Goal: Task Accomplishment & Management: Manage account settings

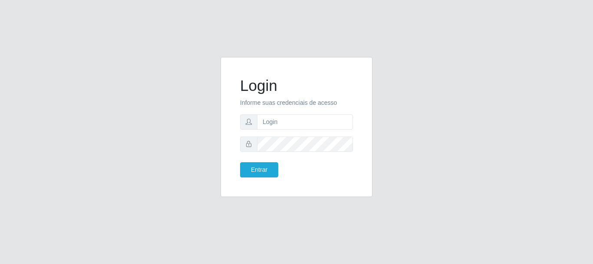
click at [320, 118] on input "text" at bounding box center [305, 121] width 96 height 15
type input "Ubiratan@confglacer"
click at [265, 172] on button "Entrar" at bounding box center [259, 169] width 38 height 15
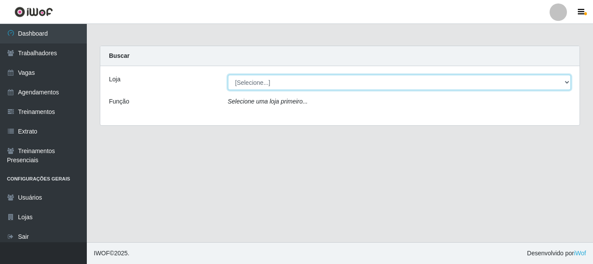
drag, startPoint x: 272, startPoint y: 79, endPoint x: 276, endPoint y: 89, distance: 10.3
click at [272, 79] on select "[Selecione...] Glace Real Confeitaria" at bounding box center [400, 82] width 344 height 15
select select "445"
click at [228, 75] on select "[Selecione...] Glace Real Confeitaria" at bounding box center [400, 82] width 344 height 15
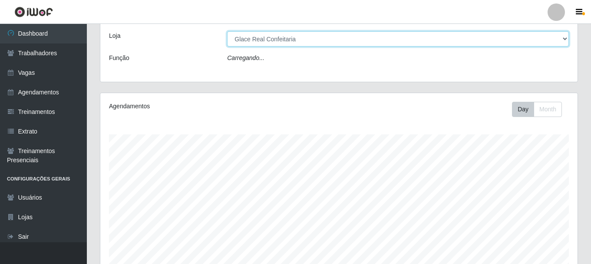
scroll to position [156, 0]
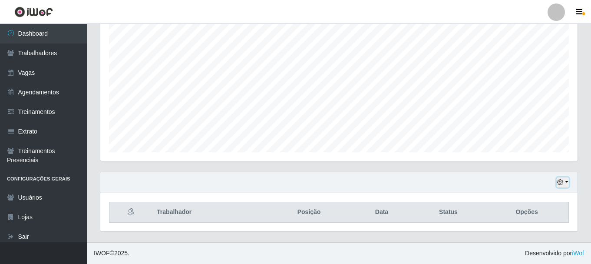
click at [563, 182] on icon "button" at bounding box center [560, 182] width 6 height 6
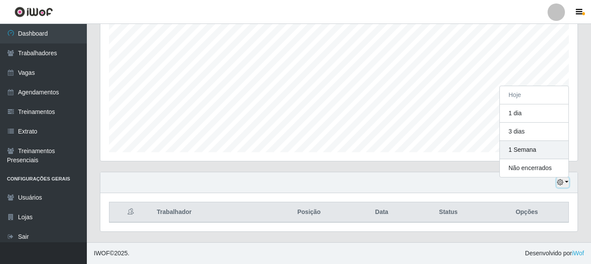
scroll to position [180, 477]
click at [513, 150] on button "1 Semana" at bounding box center [534, 150] width 69 height 18
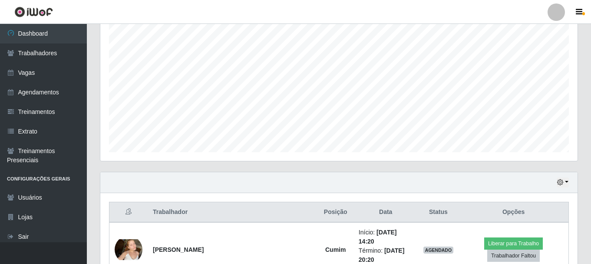
scroll to position [0, 0]
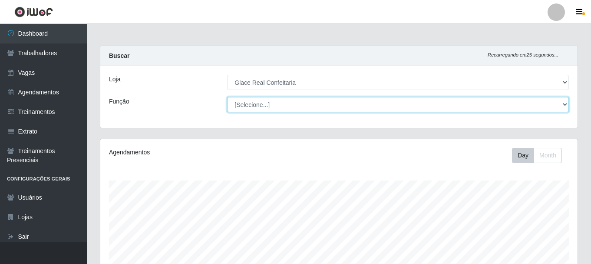
click at [301, 109] on select "[Selecione...] ASG ASG + ASG ++ Auxiliar de Cozinha Auxiliar de Cozinha + Auxil…" at bounding box center [398, 104] width 342 height 15
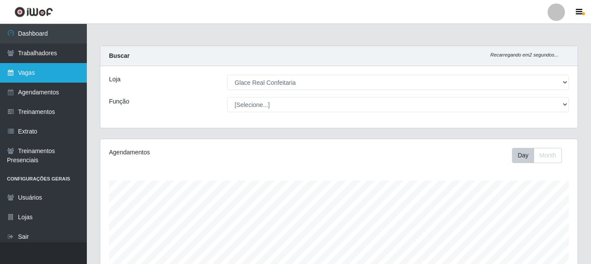
click at [43, 73] on link "Vagas" at bounding box center [43, 73] width 87 height 20
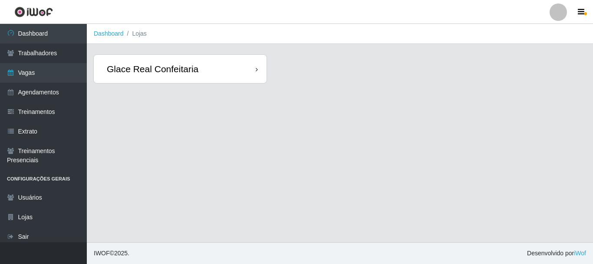
click at [162, 67] on div "Glace Real Confeitaria" at bounding box center [153, 68] width 92 height 11
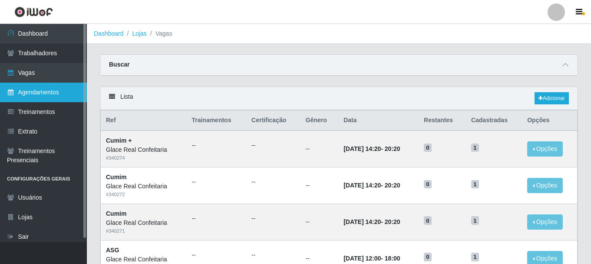
click at [65, 97] on link "Agendamentos" at bounding box center [43, 93] width 87 height 20
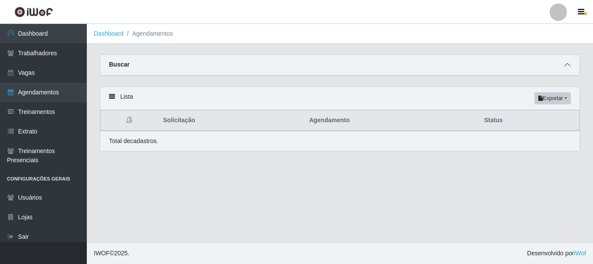
click at [569, 67] on icon at bounding box center [568, 65] width 6 height 6
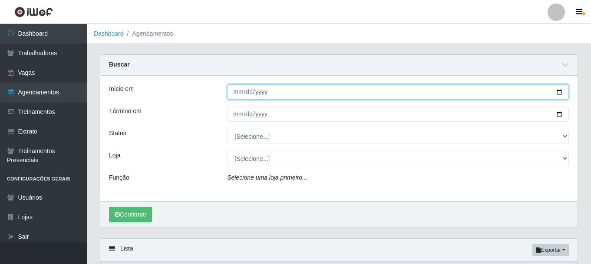
click at [259, 90] on input "Início em" at bounding box center [398, 91] width 342 height 15
click at [233, 94] on input "Início em" at bounding box center [398, 91] width 342 height 15
type input "[DATE]"
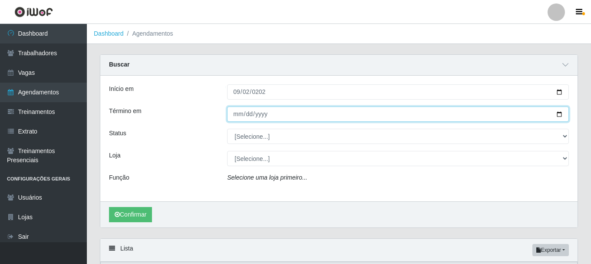
click at [235, 115] on input "Término em" at bounding box center [398, 113] width 342 height 15
type input "[DATE]"
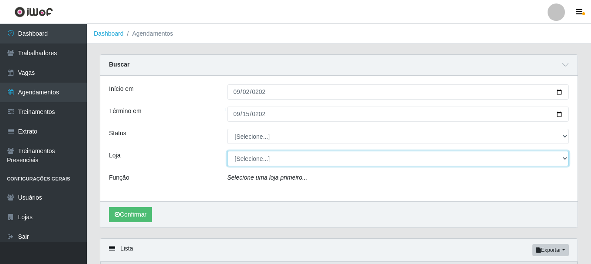
click at [252, 160] on select "[Selecione...] Glace Real Confeitaria" at bounding box center [398, 158] width 342 height 15
select select "445"
click at [227, 151] on select "[Selecione...] Glace Real Confeitaria" at bounding box center [398, 158] width 342 height 15
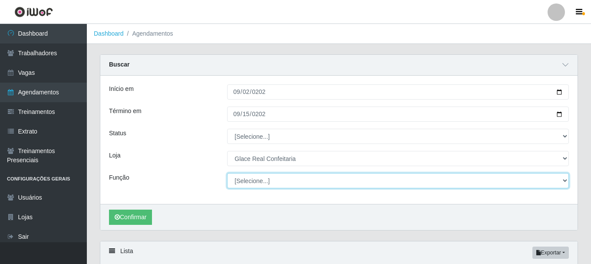
click at [247, 181] on select "[Selecione...] ASG ASG + ASG ++ Auxiliar de Cozinha Auxiliar de Cozinha + Auxil…" at bounding box center [398, 180] width 342 height 15
click at [227, 173] on select "[Selecione...] ASG ASG + ASG ++ Auxiliar de Cozinha Auxiliar de Cozinha + Auxil…" at bounding box center [398, 180] width 342 height 15
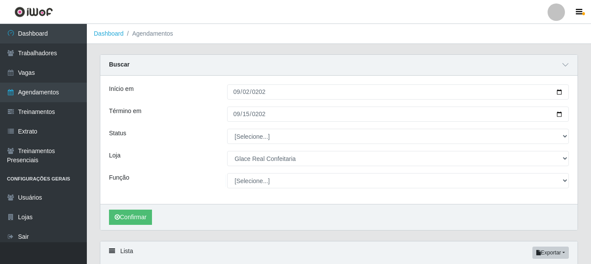
click at [190, 154] on div "Loja" at bounding box center [161, 158] width 118 height 15
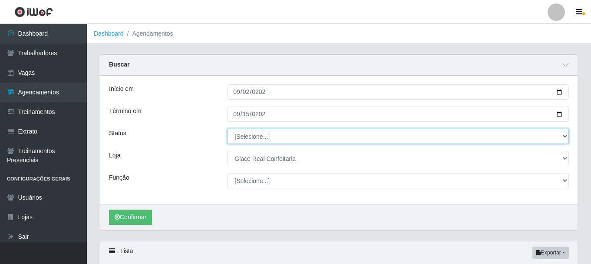
click at [247, 139] on select "[Selecione...] AGENDADO AGUARDANDO LIBERAR EM ANDAMENTO EM REVISÃO FINALIZADO C…" at bounding box center [398, 136] width 342 height 15
click at [227, 129] on select "[Selecione...] AGENDADO AGUARDANDO LIBERAR EM ANDAMENTO EM REVISÃO FINALIZADO C…" at bounding box center [398, 136] width 342 height 15
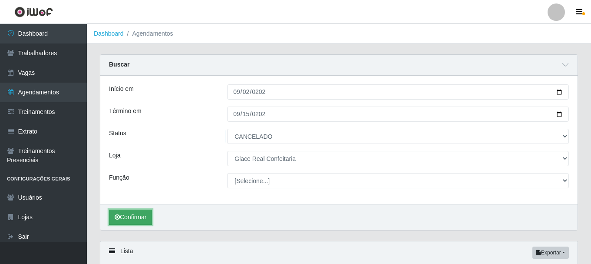
click at [123, 219] on button "Confirmar" at bounding box center [130, 216] width 43 height 15
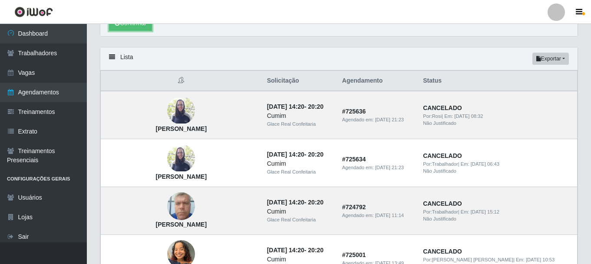
scroll to position [63, 0]
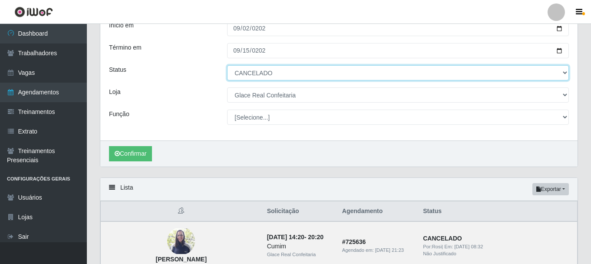
click at [269, 69] on select "[Selecione...] AGENDADO AGUARDANDO LIBERAR EM ANDAMENTO EM REVISÃO FINALIZADO C…" at bounding box center [398, 72] width 342 height 15
select select "AGENDADO"
click at [227, 66] on select "[Selecione...] AGENDADO AGUARDANDO LIBERAR EM ANDAMENTO EM REVISÃO FINALIZADO C…" at bounding box center [398, 72] width 342 height 15
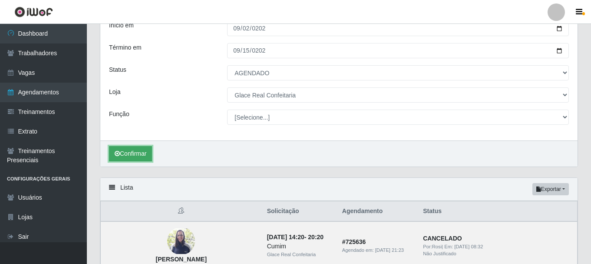
click at [145, 154] on button "Confirmar" at bounding box center [130, 153] width 43 height 15
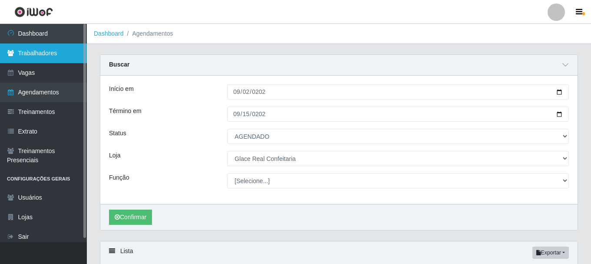
click at [23, 46] on link "Trabalhadores" at bounding box center [43, 53] width 87 height 20
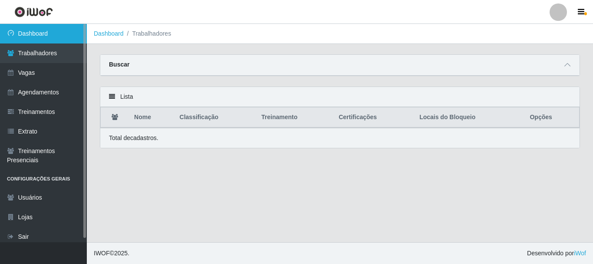
click at [49, 35] on link "Dashboard" at bounding box center [43, 34] width 87 height 20
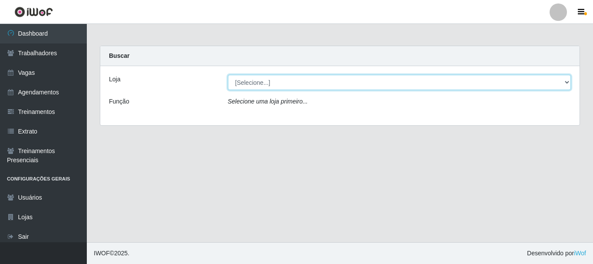
click at [331, 85] on select "[Selecione...] Glace Real Confeitaria" at bounding box center [400, 82] width 344 height 15
select select "445"
click at [228, 75] on select "[Selecione...] Glace Real Confeitaria" at bounding box center [400, 82] width 344 height 15
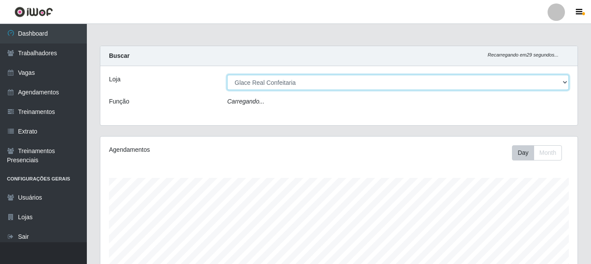
scroll to position [180, 477]
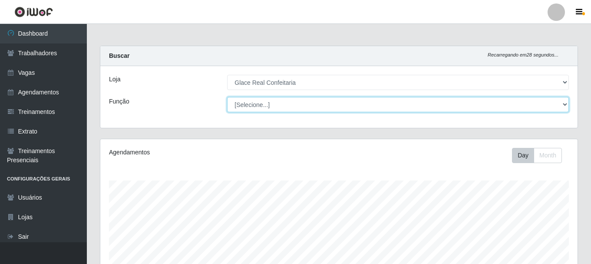
drag, startPoint x: 331, startPoint y: 89, endPoint x: 327, endPoint y: 103, distance: 14.6
click at [327, 103] on select "[Selecione...] ASG ASG + ASG ++ Auxiliar de Cozinha Auxiliar de Cozinha + Auxil…" at bounding box center [398, 104] width 342 height 15
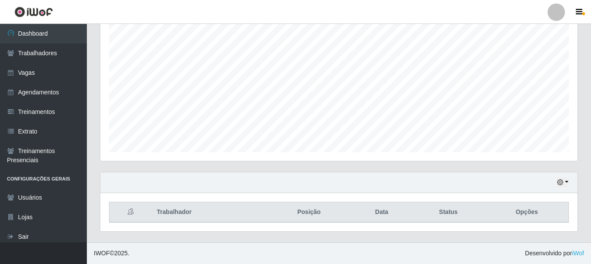
scroll to position [0, 0]
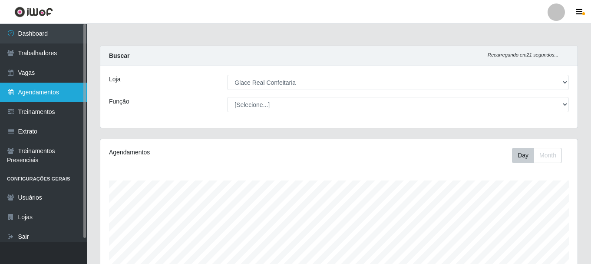
click at [49, 94] on link "Agendamentos" at bounding box center [43, 93] width 87 height 20
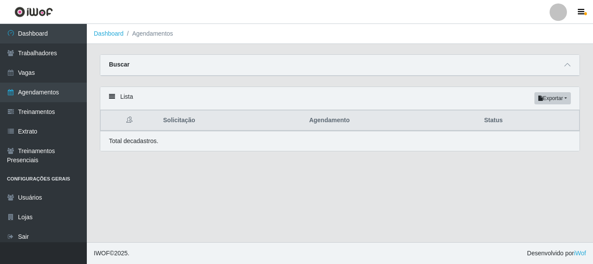
click at [563, 59] on div "Buscar" at bounding box center [339, 65] width 479 height 21
click at [565, 66] on icon at bounding box center [568, 65] width 6 height 6
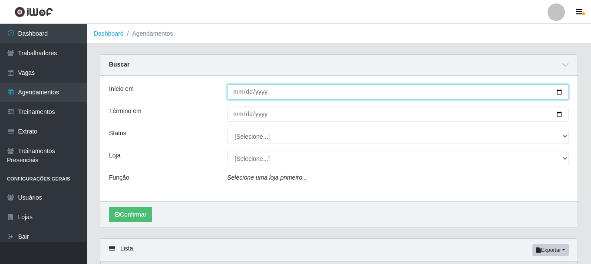
click at [240, 92] on input "Início em" at bounding box center [398, 91] width 342 height 15
click at [109, 207] on button "Confirmar" at bounding box center [130, 214] width 43 height 15
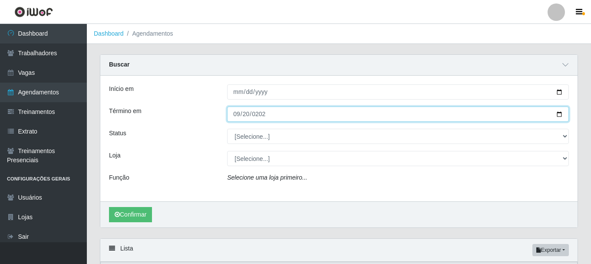
type input "[DATE]"
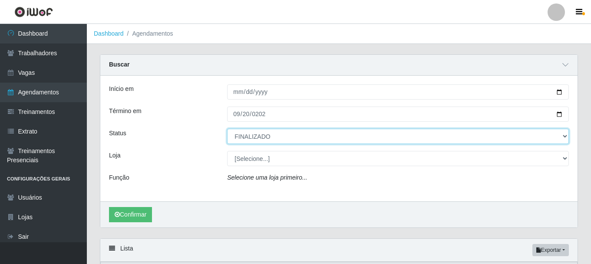
select select "CANCELADO"
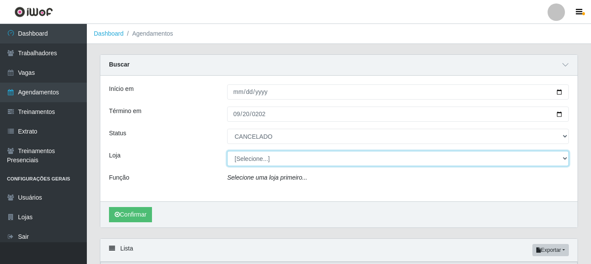
select select "445"
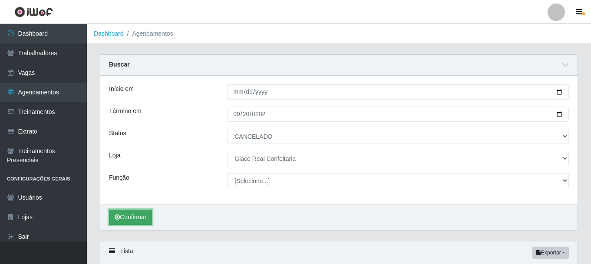
click at [129, 212] on button "Confirmar" at bounding box center [130, 216] width 43 height 15
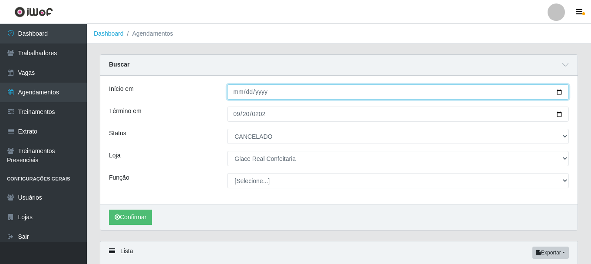
type input "[DATE]"
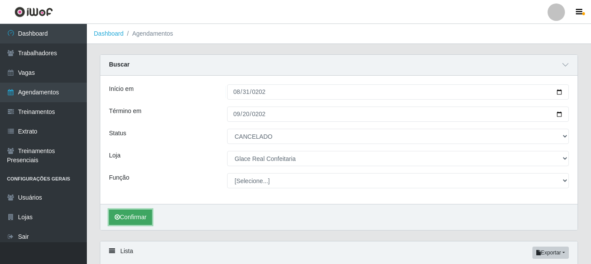
click at [131, 223] on button "Confirmar" at bounding box center [130, 216] width 43 height 15
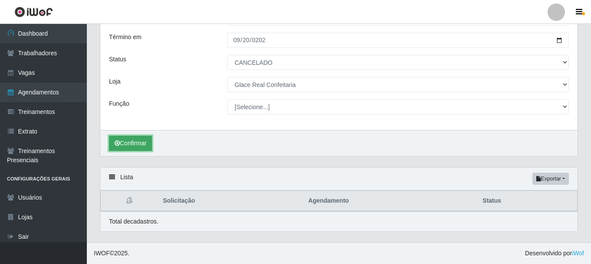
click at [130, 143] on button "Confirmar" at bounding box center [130, 142] width 43 height 15
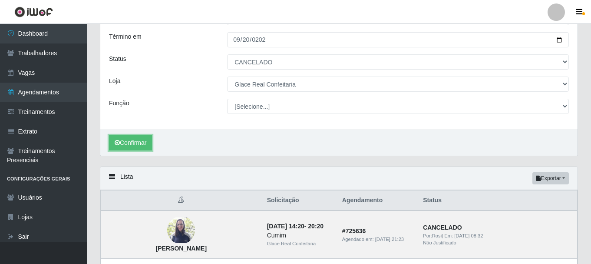
scroll to position [0, 0]
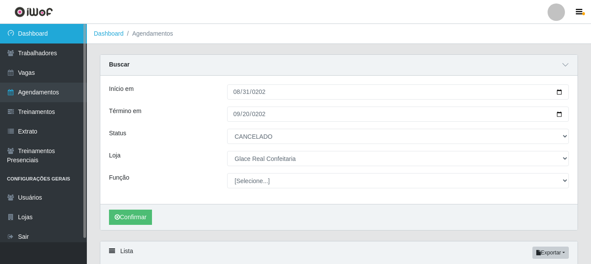
click at [64, 36] on link "Dashboard" at bounding box center [43, 34] width 87 height 20
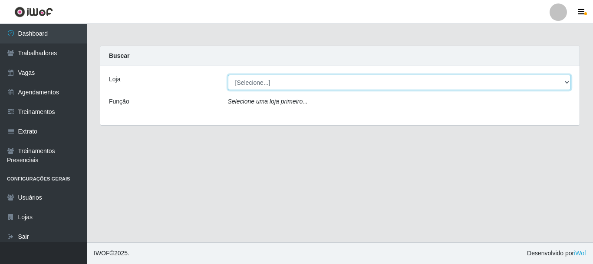
click at [290, 85] on select "[Selecione...] Glace Real Confeitaria" at bounding box center [400, 82] width 344 height 15
select select "445"
click at [228, 75] on select "[Selecione...] Glace Real Confeitaria" at bounding box center [400, 82] width 344 height 15
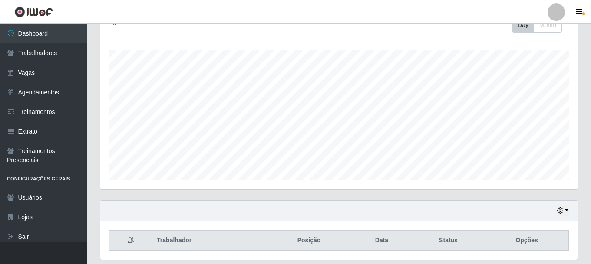
scroll to position [159, 0]
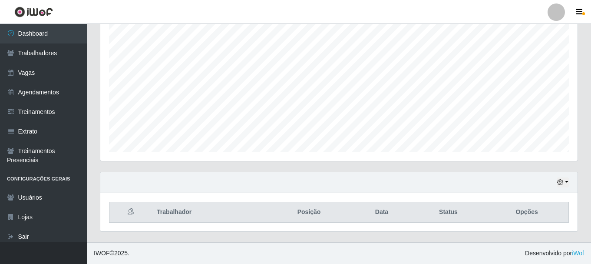
click at [569, 179] on div "Hoje 1 dia 3 dias 1 Semana Não encerrados" at bounding box center [338, 182] width 477 height 21
click at [568, 181] on button "button" at bounding box center [563, 182] width 12 height 10
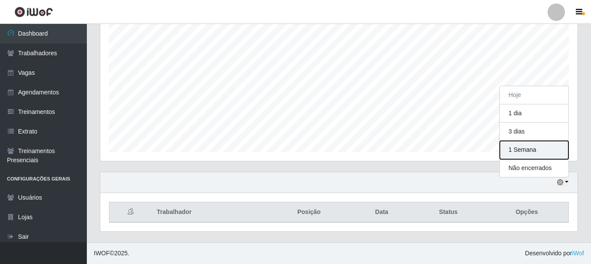
click at [541, 153] on button "1 Semana" at bounding box center [534, 150] width 69 height 18
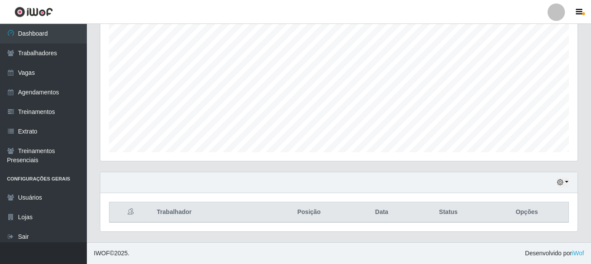
scroll to position [159, 0]
click at [552, 183] on div "Hoje 1 dia 3 dias 1 Semana Não encerrados" at bounding box center [338, 182] width 477 height 21
click at [558, 183] on icon "button" at bounding box center [560, 182] width 6 height 6
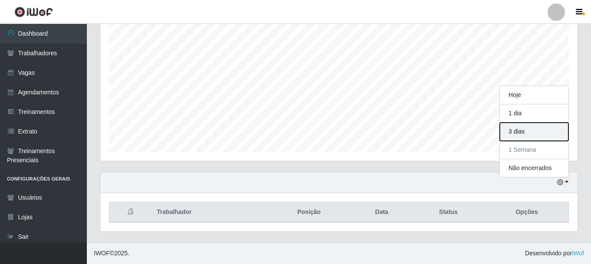
click at [538, 135] on button "3 dias" at bounding box center [534, 131] width 69 height 18
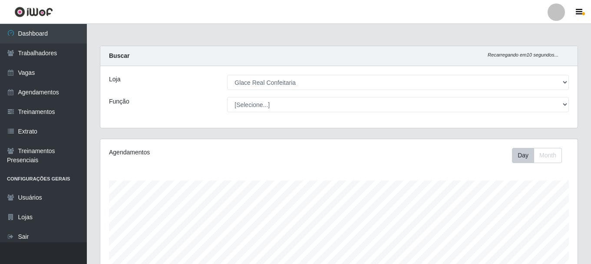
scroll to position [217, 0]
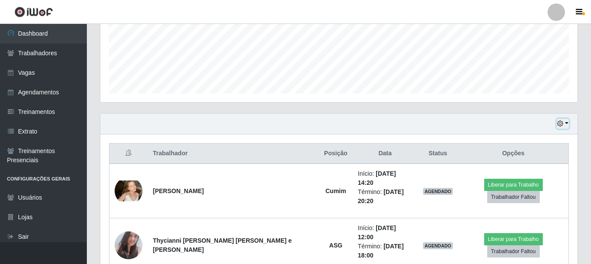
click at [564, 124] on button "button" at bounding box center [563, 124] width 12 height 10
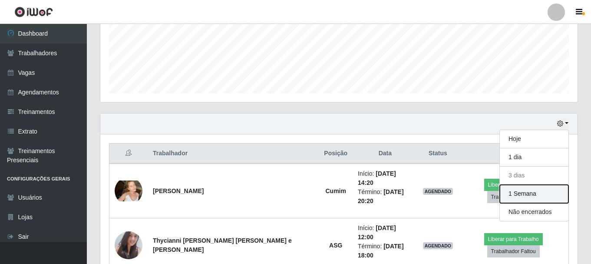
click at [544, 192] on button "1 Semana" at bounding box center [534, 194] width 69 height 18
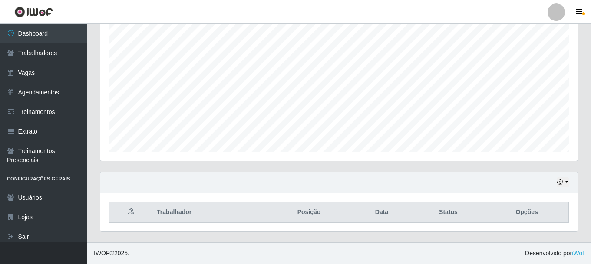
scroll to position [0, 0]
